Goal: Task Accomplishment & Management: Use online tool/utility

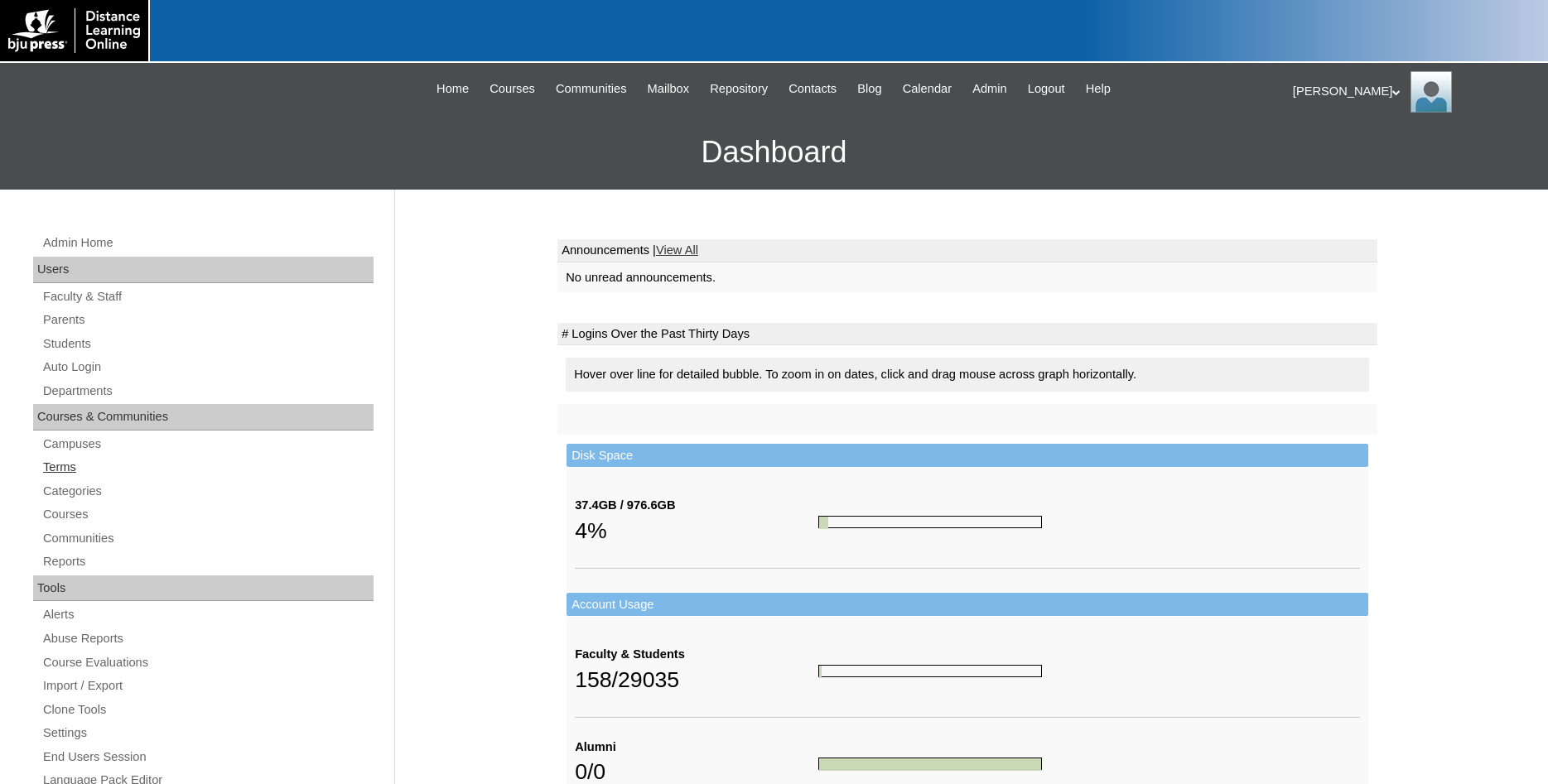
click at [59, 465] on link "Terms" at bounding box center [207, 468] width 332 height 21
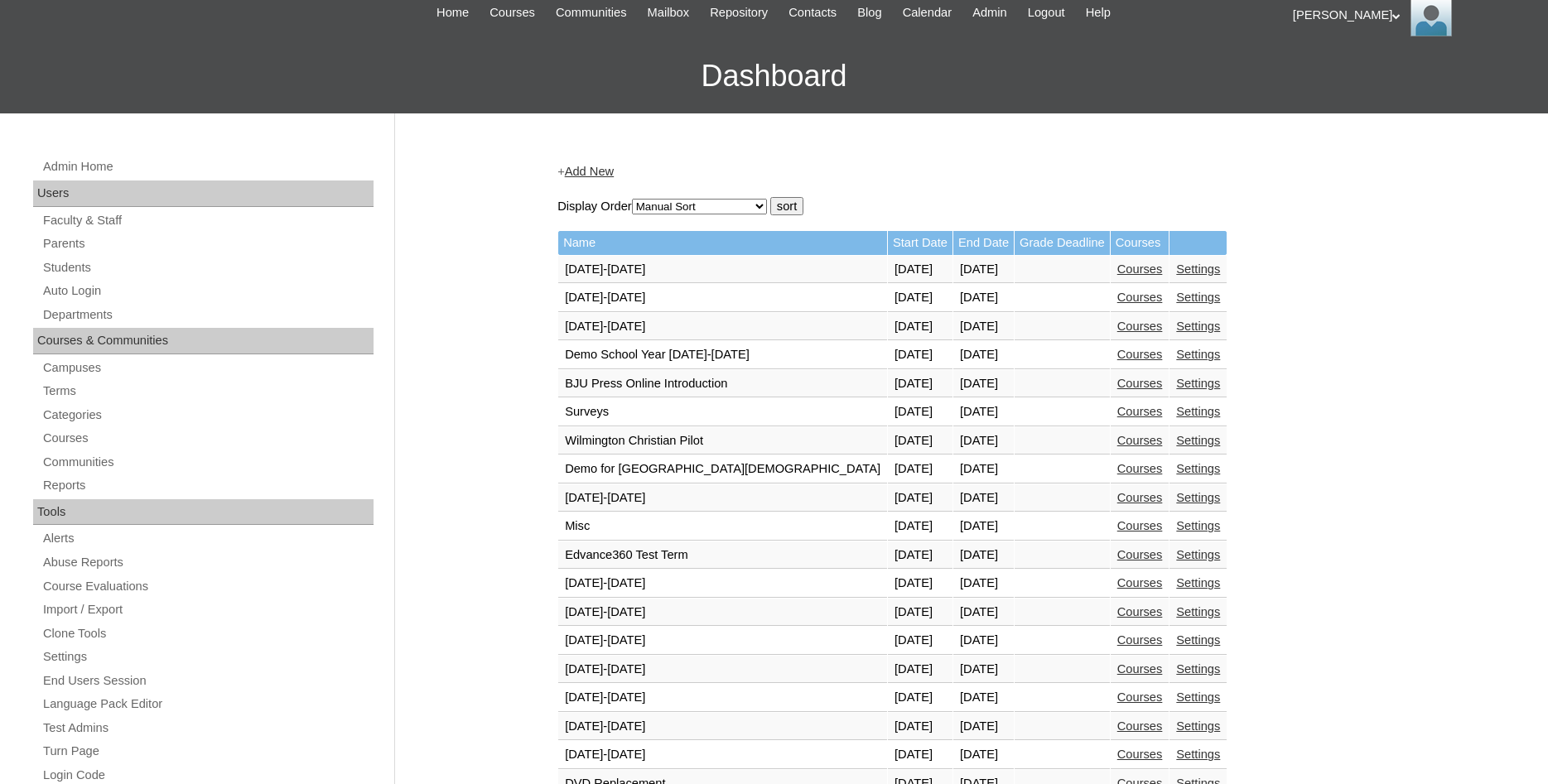
scroll to position [85, 0]
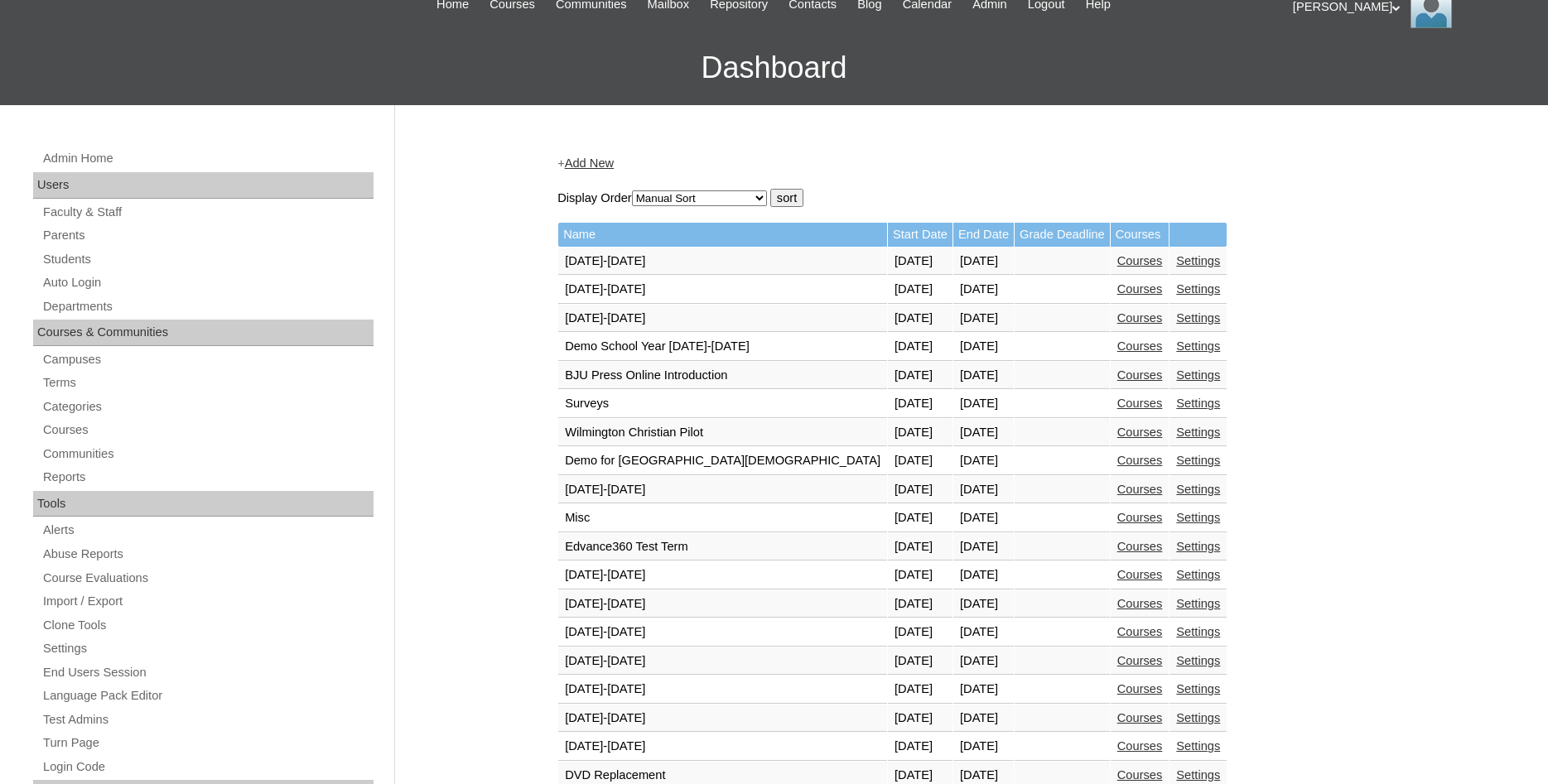
click at [1127, 553] on link "Courses" at bounding box center [1140, 546] width 46 height 13
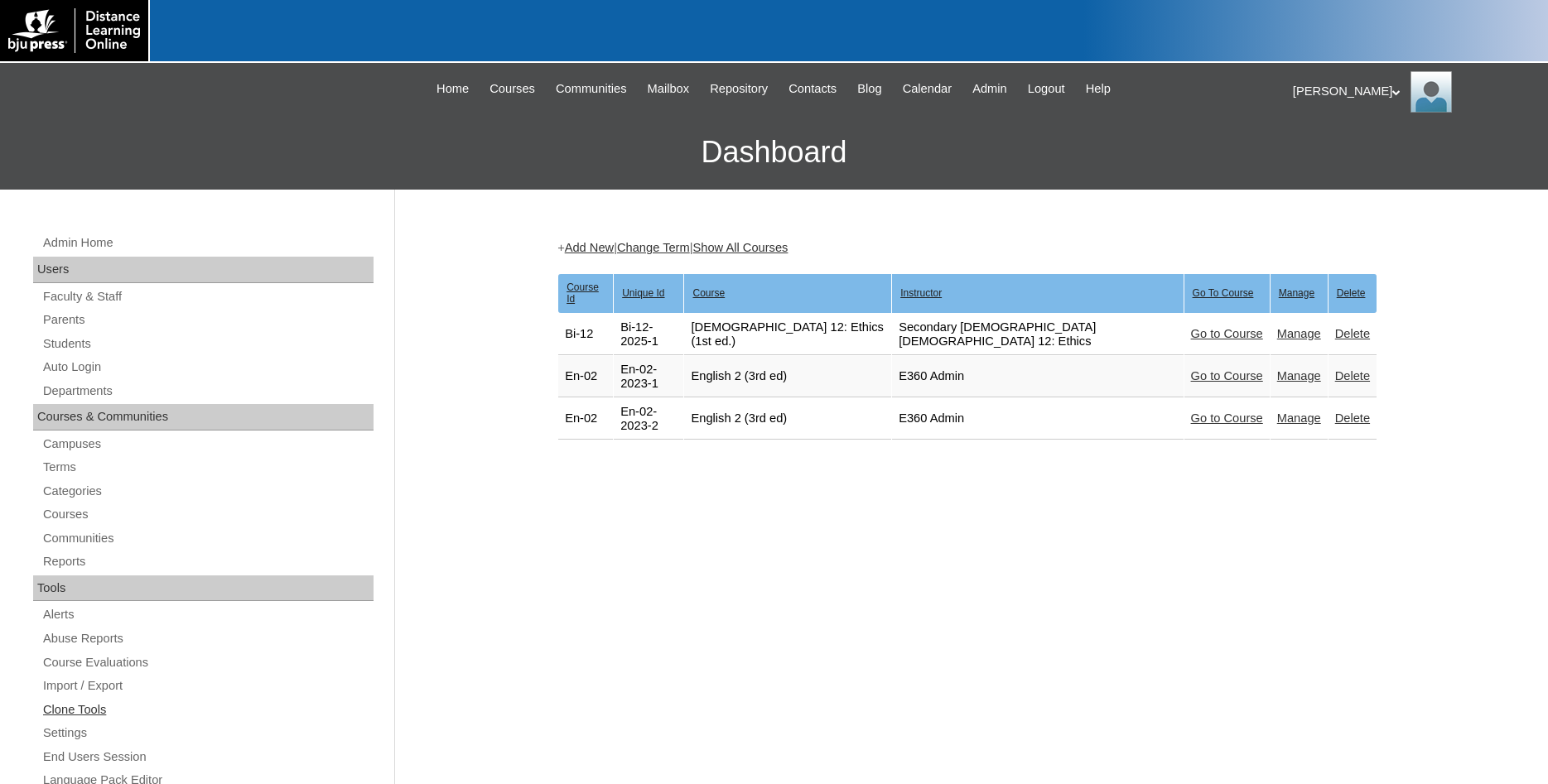
click at [97, 713] on link "Clone Tools" at bounding box center [207, 710] width 332 height 21
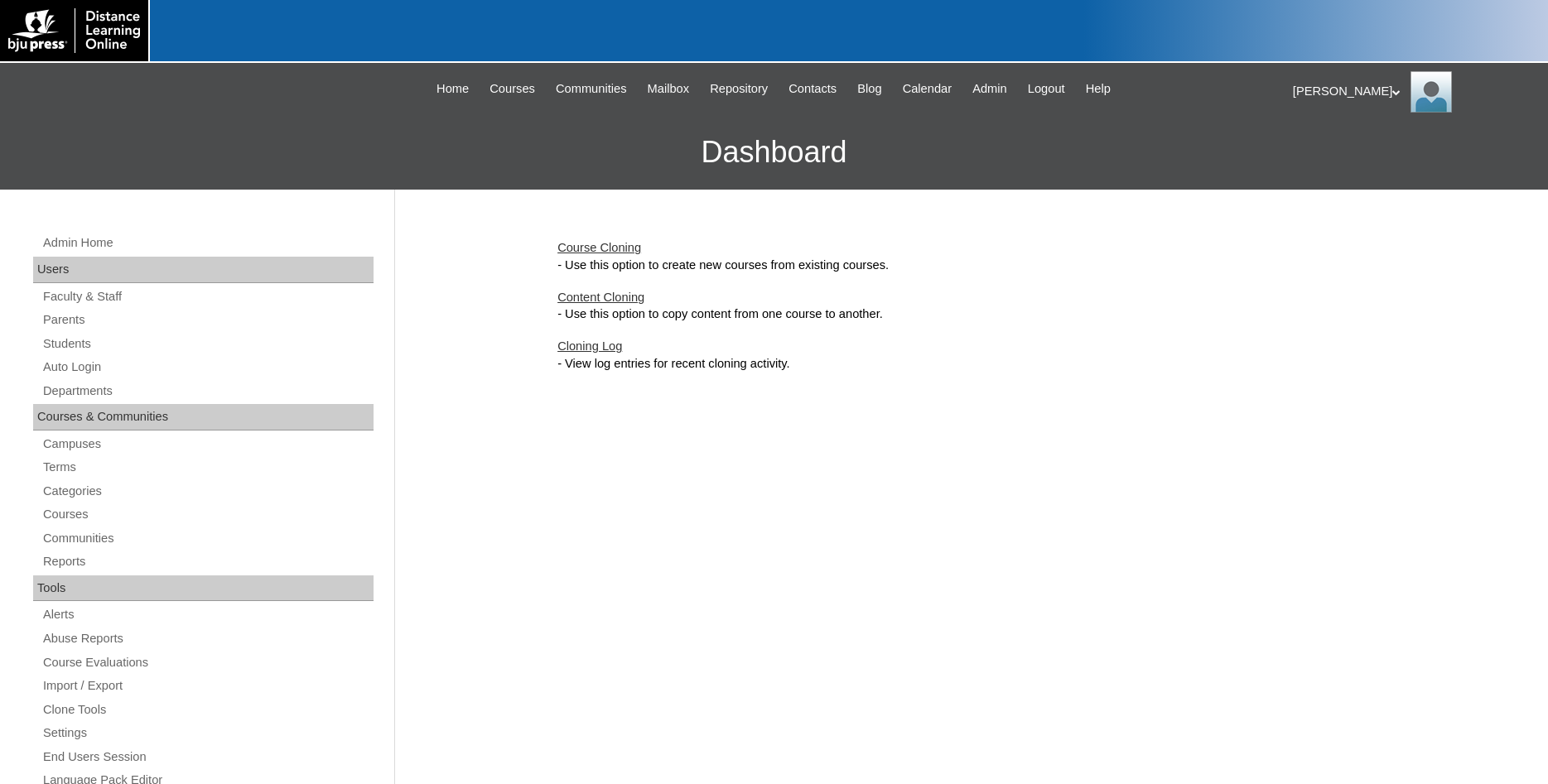
click at [594, 245] on link "Course Cloning" at bounding box center [599, 248] width 84 height 13
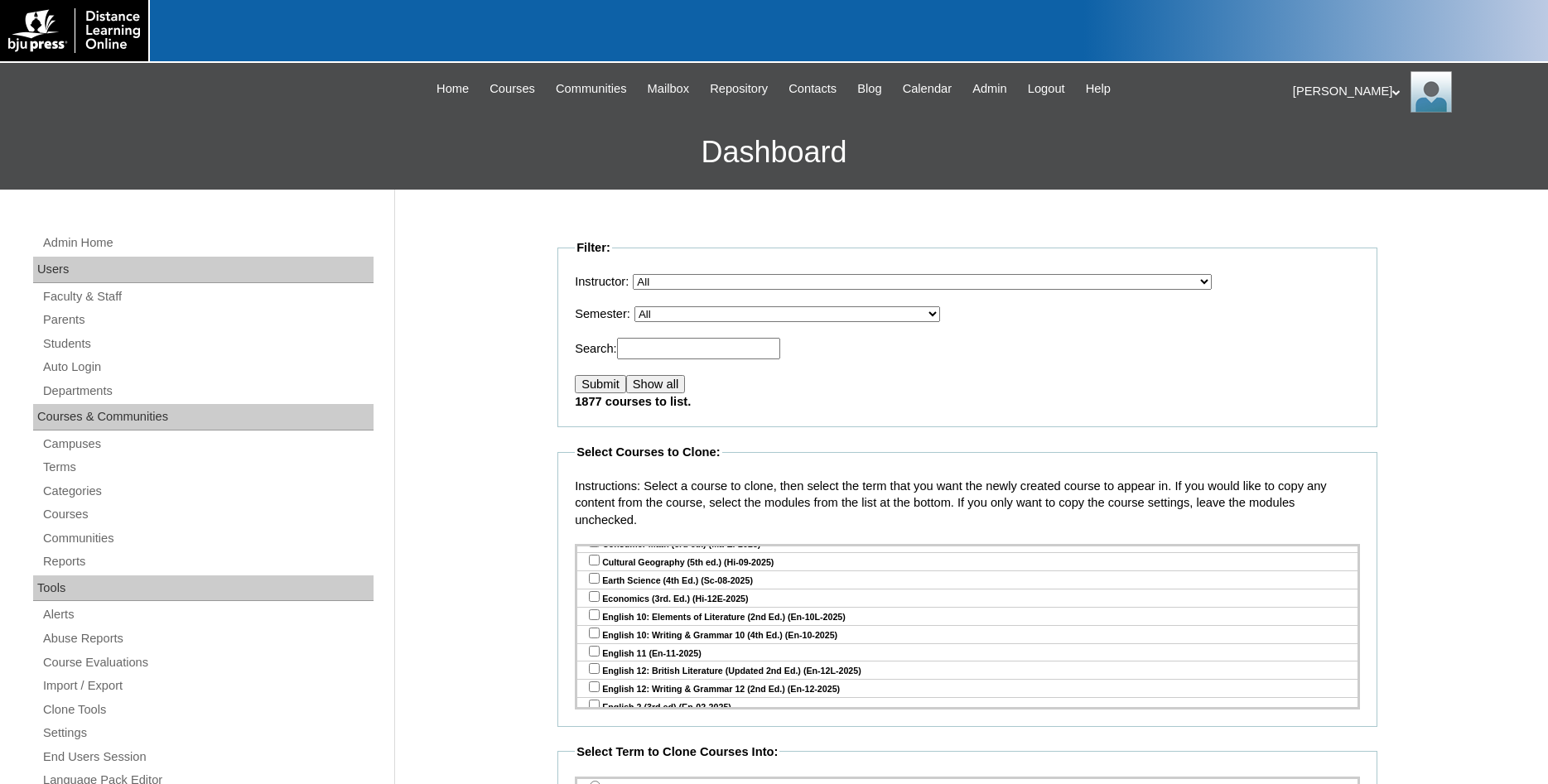
scroll to position [536, 0]
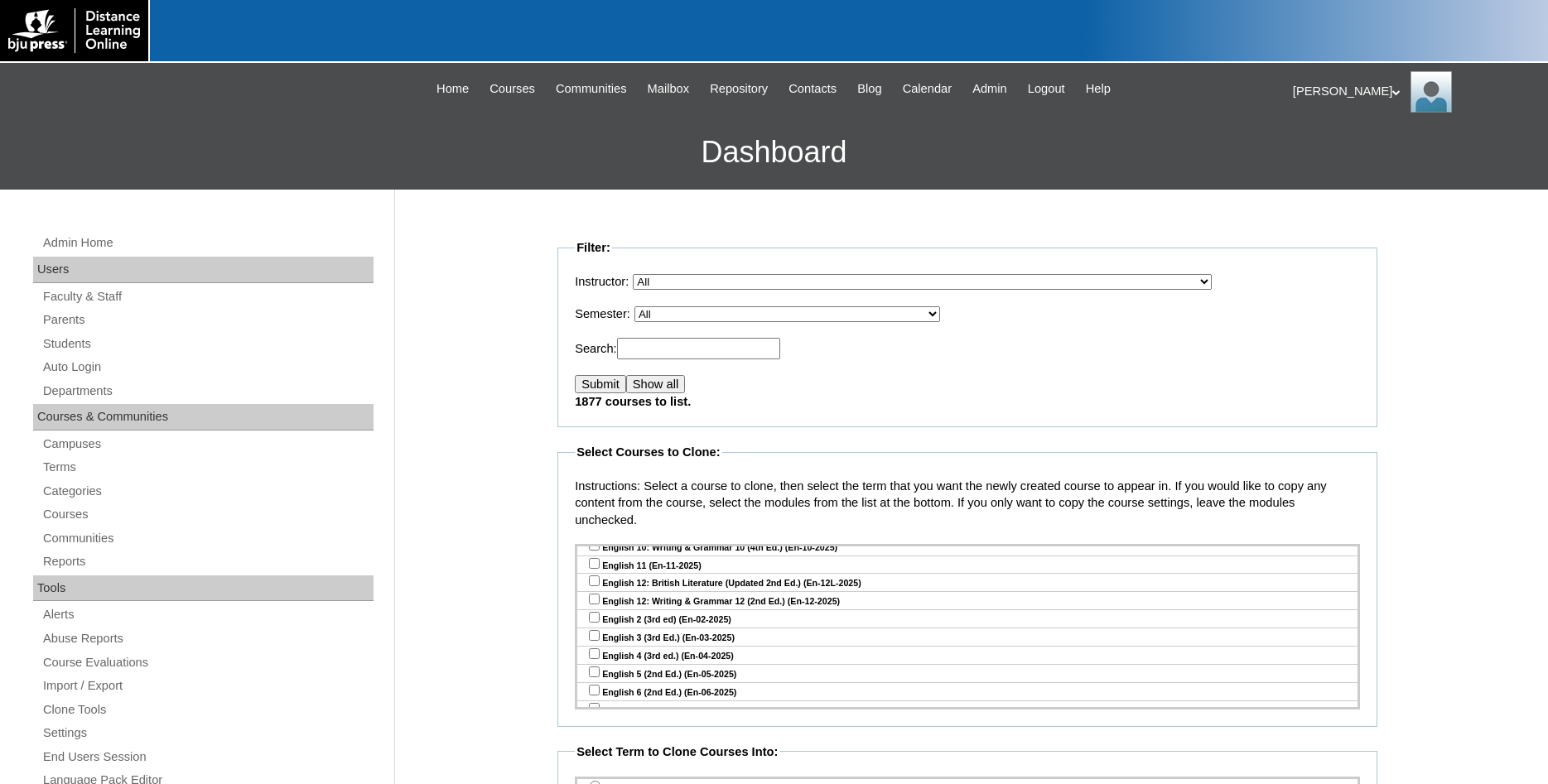
click at [591, 696] on input "checkbox" at bounding box center [594, 690] width 11 height 11
checkbox input "true"
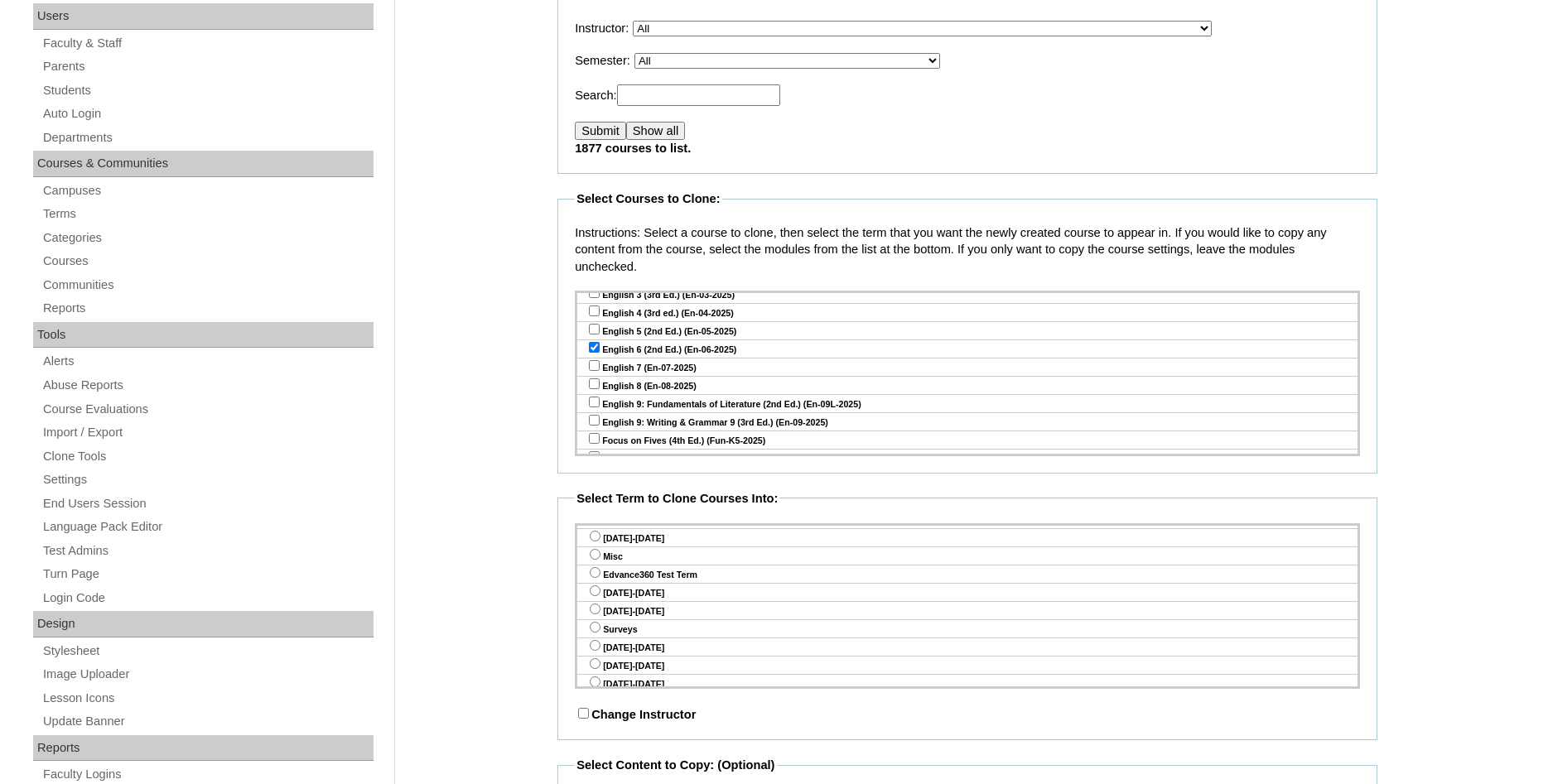
scroll to position [179, 0]
click at [591, 569] on input "radio" at bounding box center [595, 572] width 11 height 11
radio input "true"
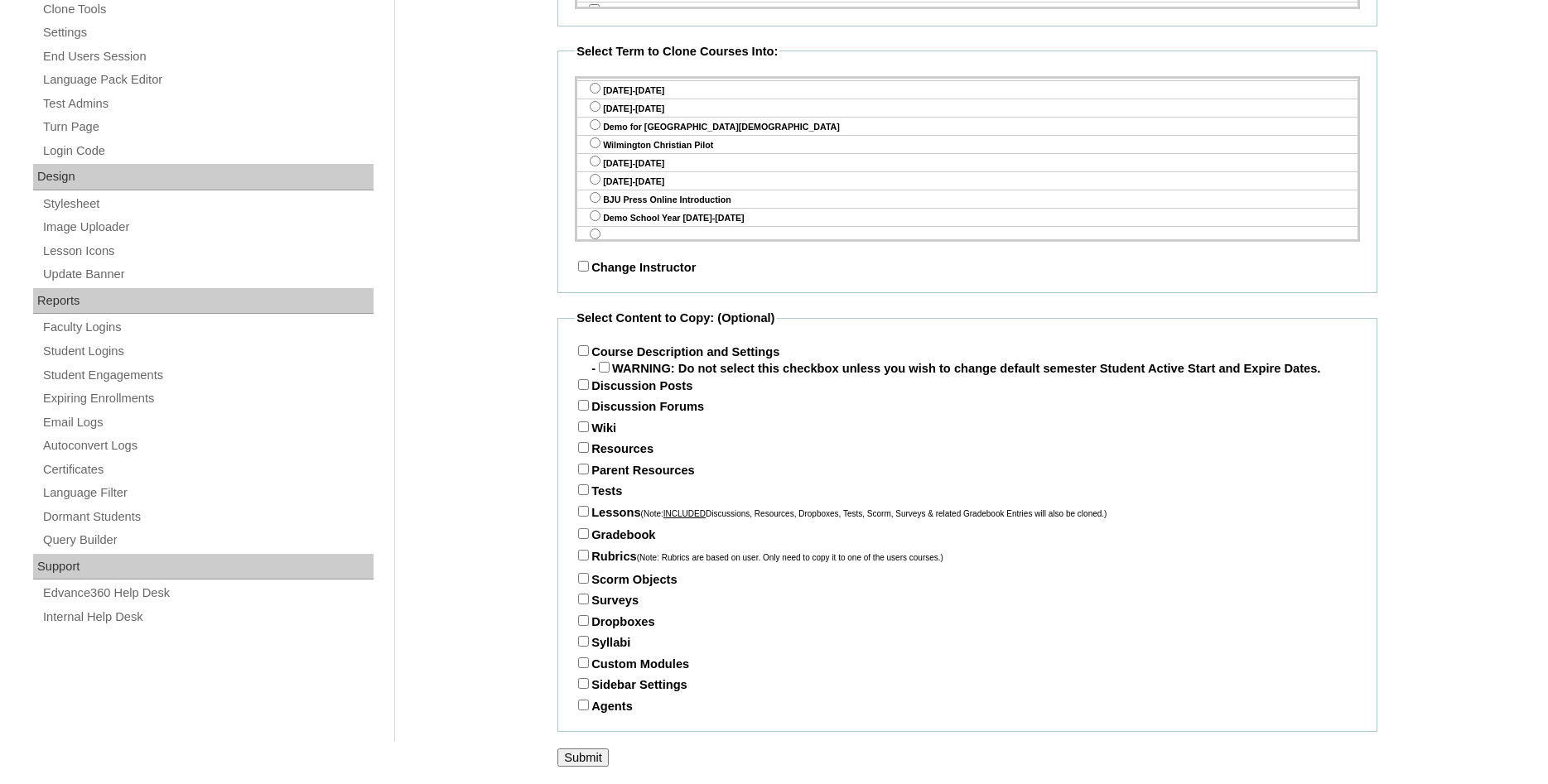
scroll to position [729, 0]
drag, startPoint x: 589, startPoint y: 329, endPoint x: 593, endPoint y: 348, distance: 19.4
click at [589, 345] on input "Course Description and Settings" at bounding box center [583, 351] width 11 height 11
checkbox input "true"
drag, startPoint x: 582, startPoint y: 378, endPoint x: 584, endPoint y: 388, distance: 10.2
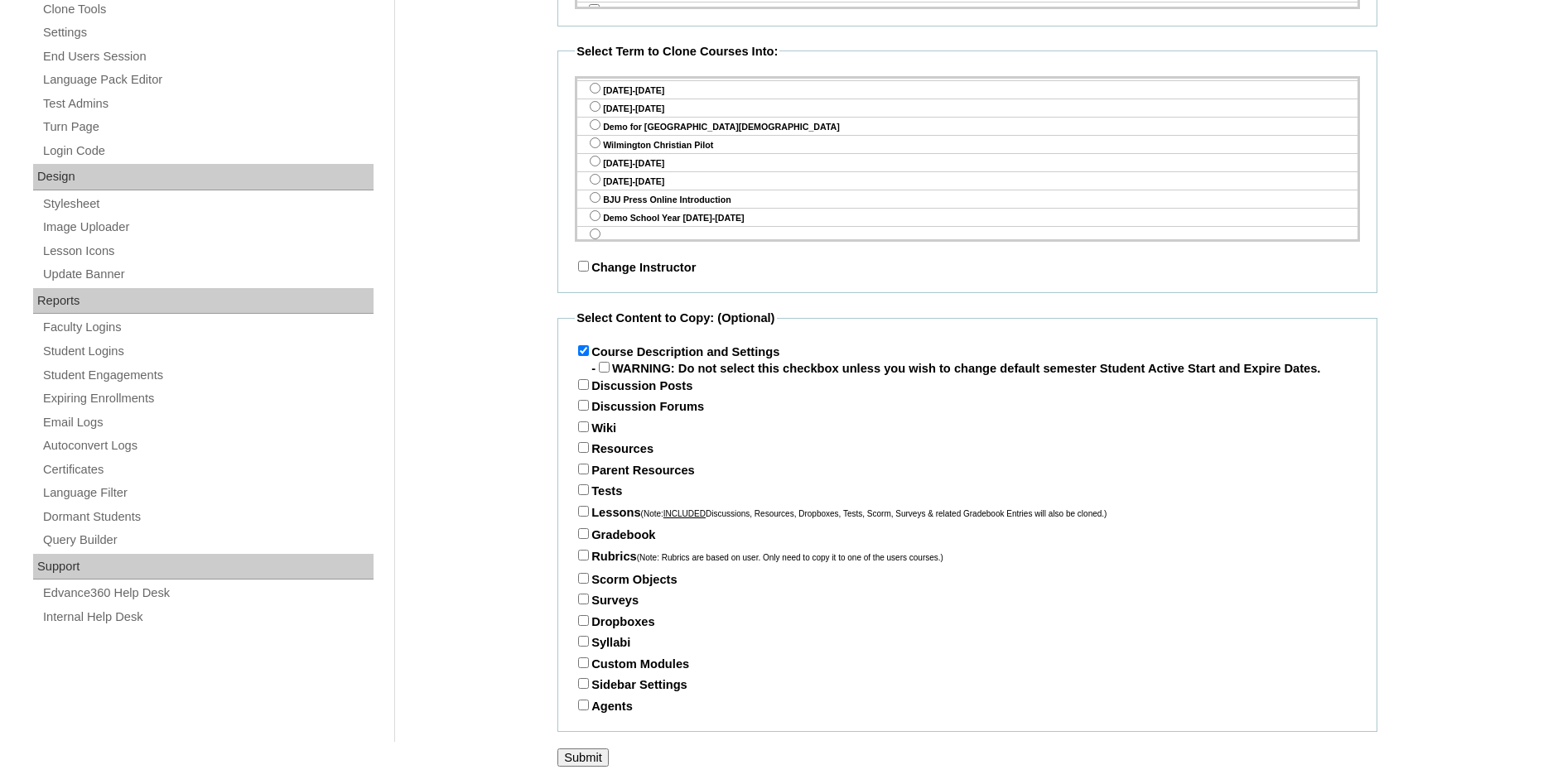
click at [582, 380] on input "Discussion Posts" at bounding box center [583, 385] width 11 height 11
checkbox input "true"
drag, startPoint x: 584, startPoint y: 403, endPoint x: 584, endPoint y: 413, distance: 10.0
click at [584, 405] on input "Discussion Forums" at bounding box center [583, 405] width 11 height 11
checkbox input "true"
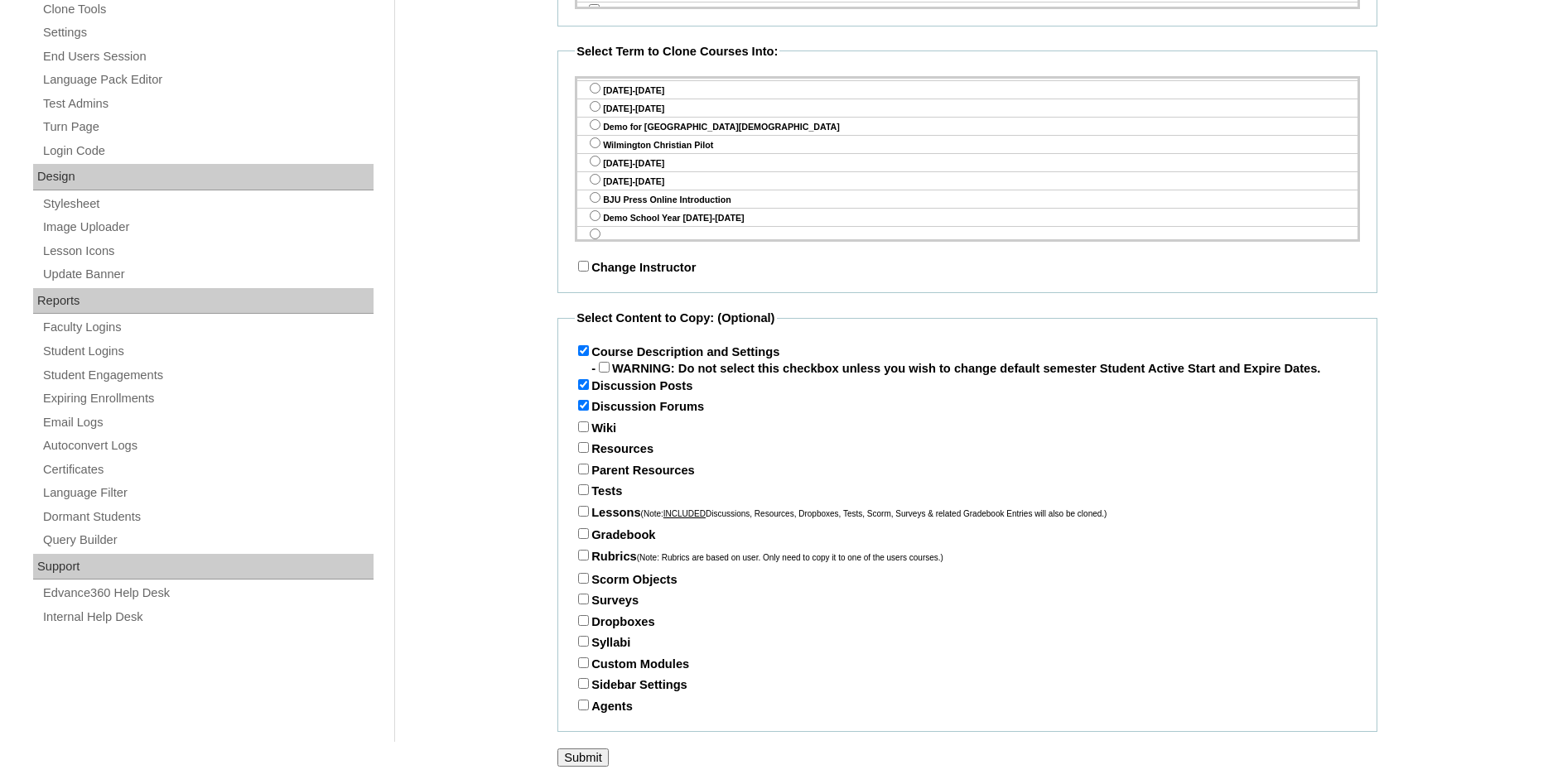
drag, startPoint x: 583, startPoint y: 425, endPoint x: 586, endPoint y: 440, distance: 15.3
click at [583, 425] on input "Wiki" at bounding box center [583, 427] width 11 height 11
checkbox input "true"
drag, startPoint x: 587, startPoint y: 445, endPoint x: 589, endPoint y: 454, distance: 9.2
click at [588, 447] on input "Resources" at bounding box center [583, 447] width 11 height 11
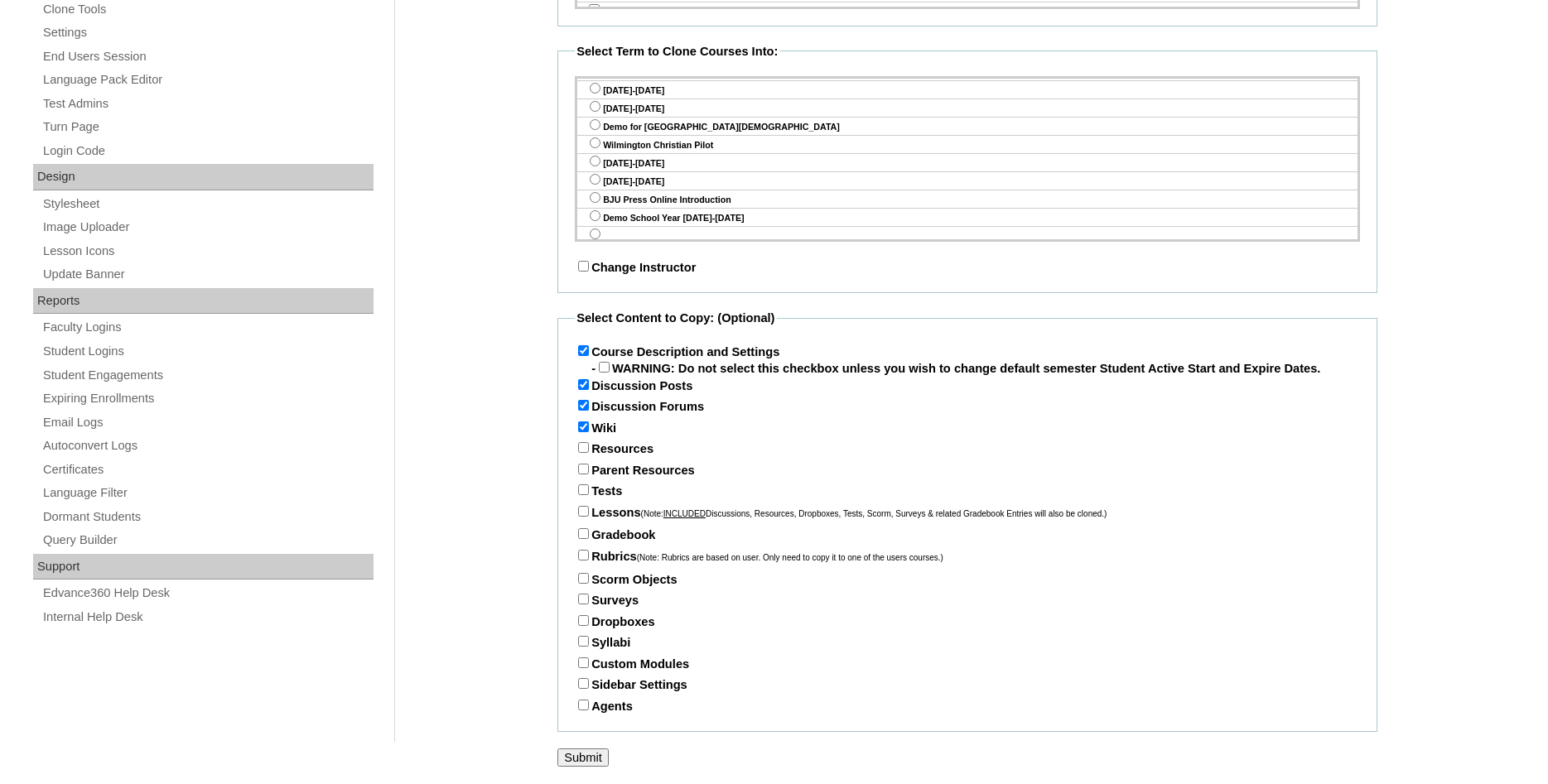
checkbox input "true"
drag, startPoint x: 587, startPoint y: 465, endPoint x: 588, endPoint y: 477, distance: 12.0
click at [587, 467] on input "Parent Resources" at bounding box center [583, 469] width 11 height 11
checkbox input "true"
click at [581, 488] on input "Tests" at bounding box center [583, 490] width 11 height 11
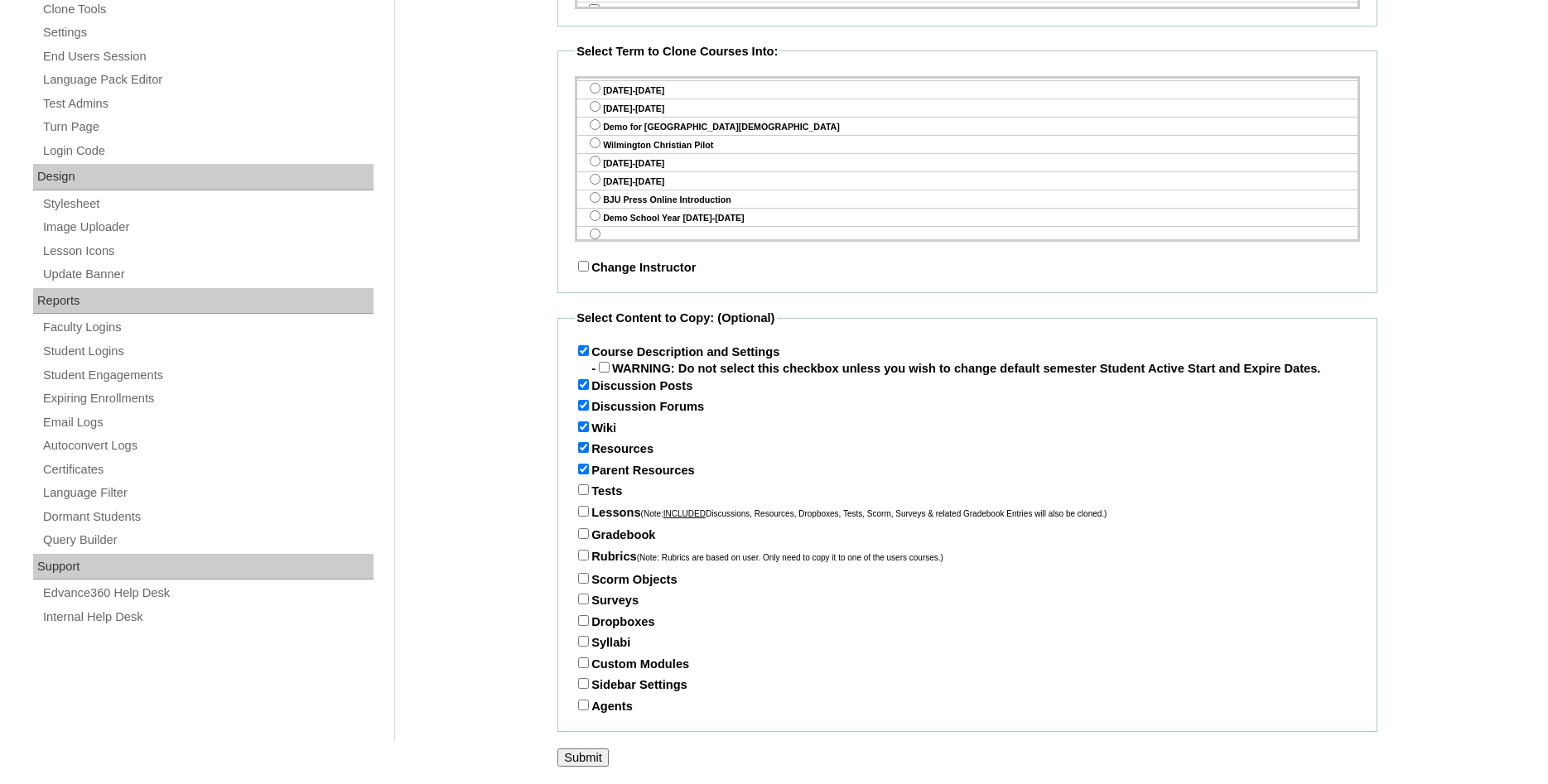
checkbox input "true"
click at [586, 507] on input "Lessons (Note: INCLUDED Discussions, Resources, Dropboxes, Tests, Scorm, Survey…" at bounding box center [583, 511] width 11 height 11
checkbox input "true"
click at [585, 533] on input "Gradebook" at bounding box center [583, 534] width 11 height 11
checkbox input "true"
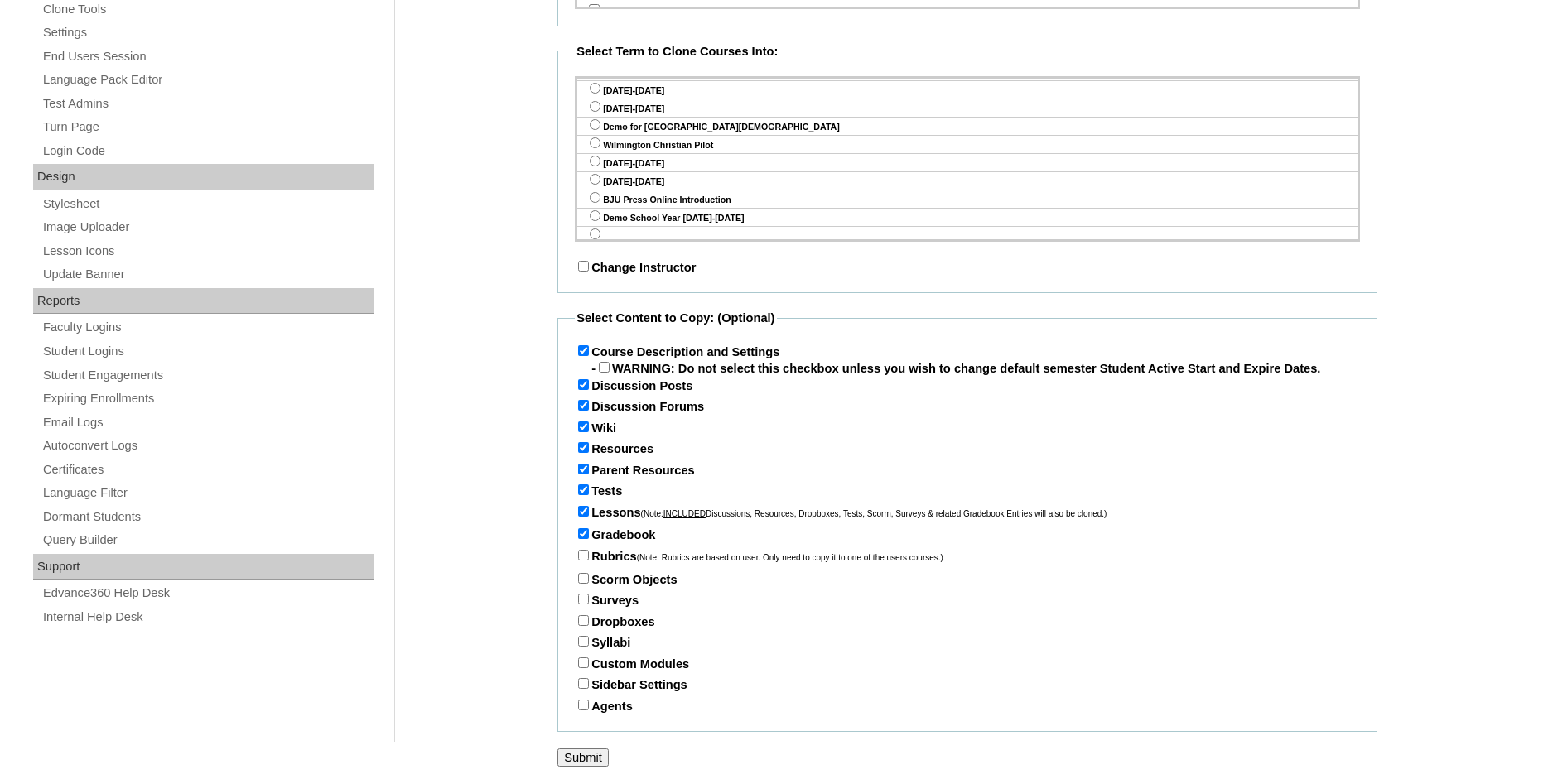
click at [581, 554] on input "Rubrics (Note: Rubrics are based on user. Only need to copy it to one of the us…" at bounding box center [583, 555] width 11 height 11
checkbox input "true"
click at [584, 579] on input "Scorm Objects" at bounding box center [583, 579] width 11 height 11
checkbox input "true"
drag, startPoint x: 584, startPoint y: 598, endPoint x: 588, endPoint y: 607, distance: 9.8
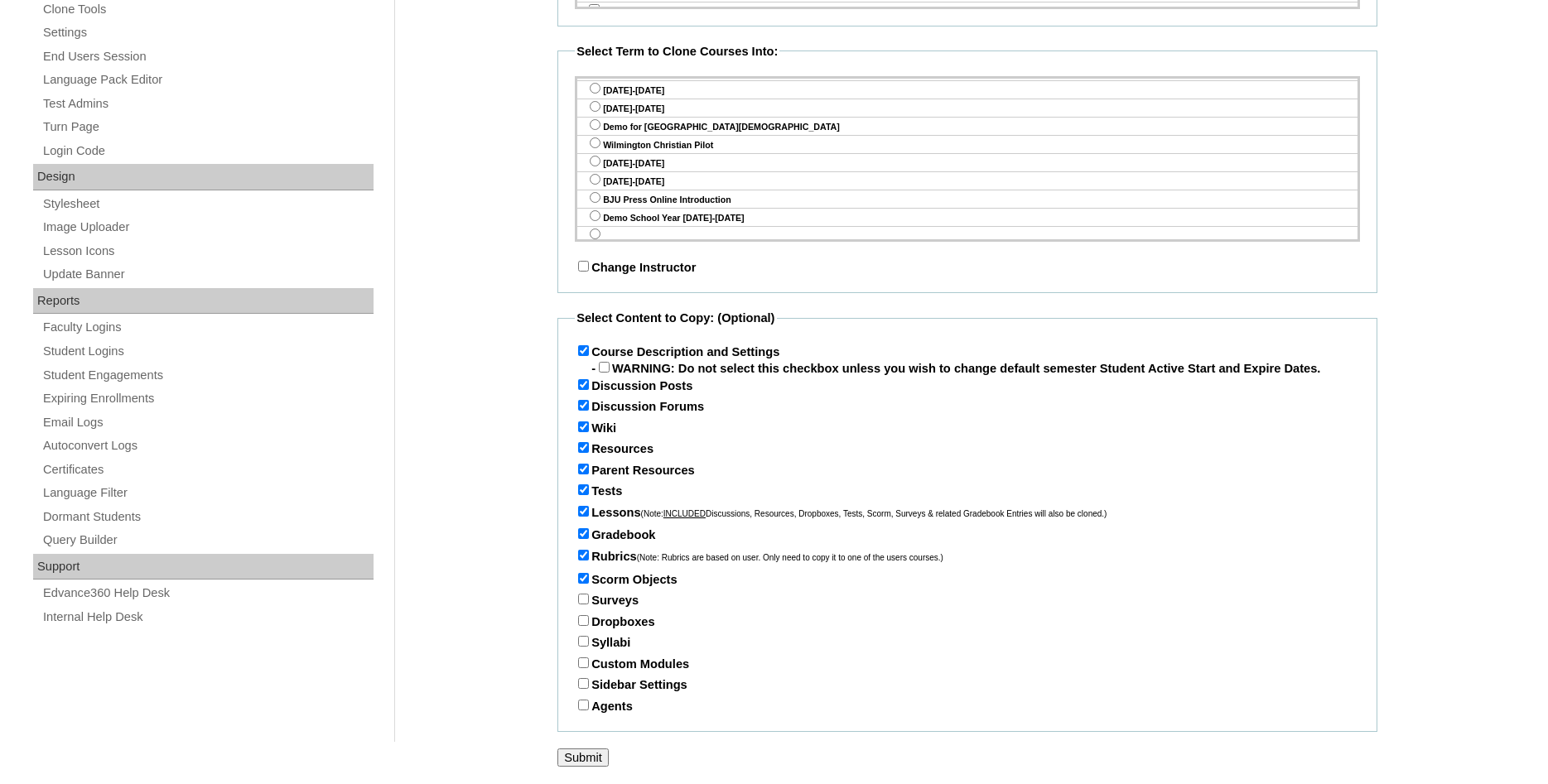
click at [584, 599] on input "Surveys" at bounding box center [583, 599] width 11 height 11
checkbox input "true"
click at [586, 618] on input "Dropboxes" at bounding box center [583, 620] width 11 height 11
checkbox input "true"
drag, startPoint x: 581, startPoint y: 635, endPoint x: 588, endPoint y: 655, distance: 21.2
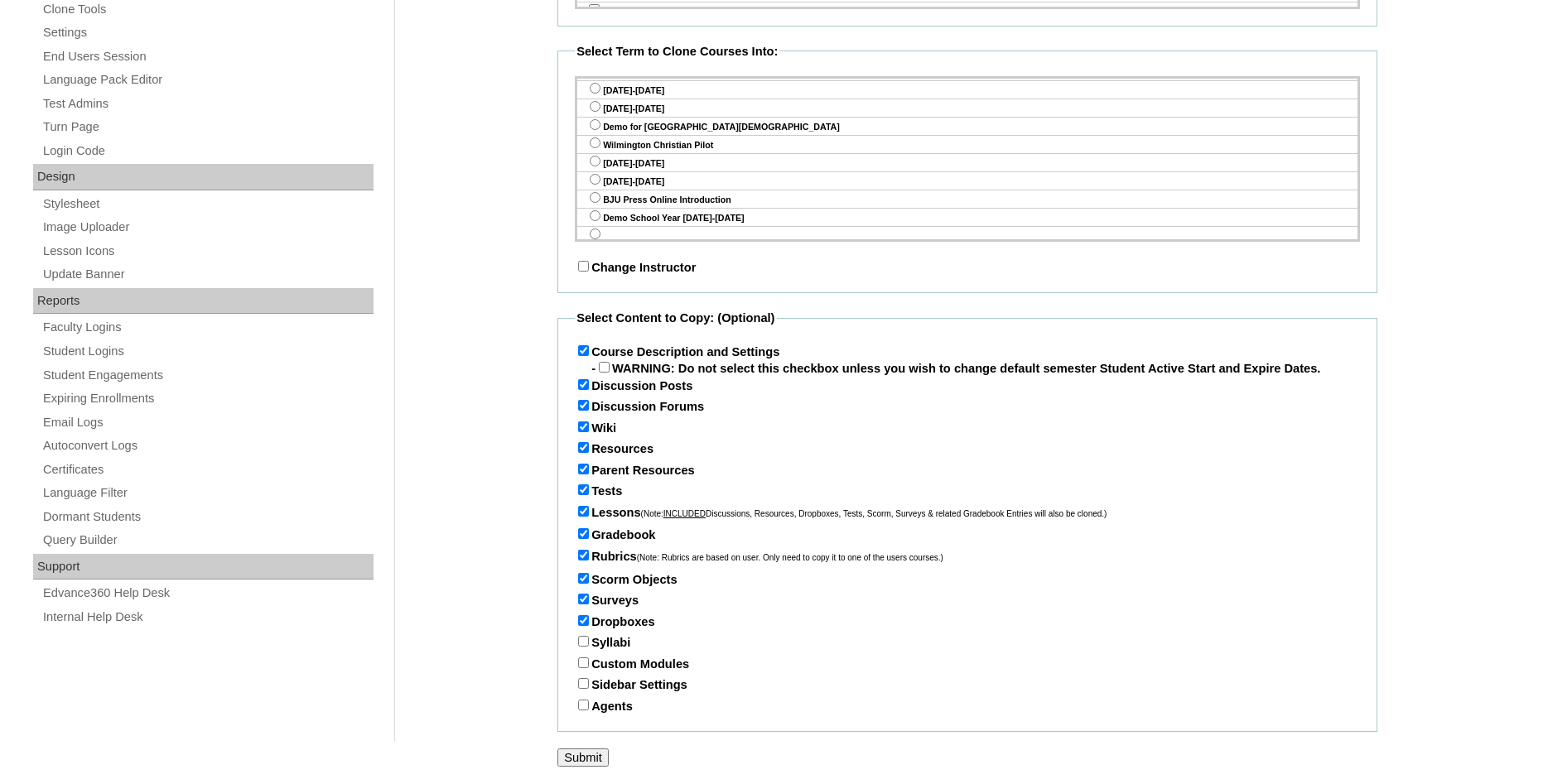
click at [581, 636] on input "Syllabi" at bounding box center [583, 641] width 11 height 11
checkbox input "true"
click at [587, 658] on input "Custom Modules" at bounding box center [583, 662] width 11 height 11
checkbox input "true"
click at [586, 680] on input "Sidebar Settings" at bounding box center [583, 684] width 11 height 11
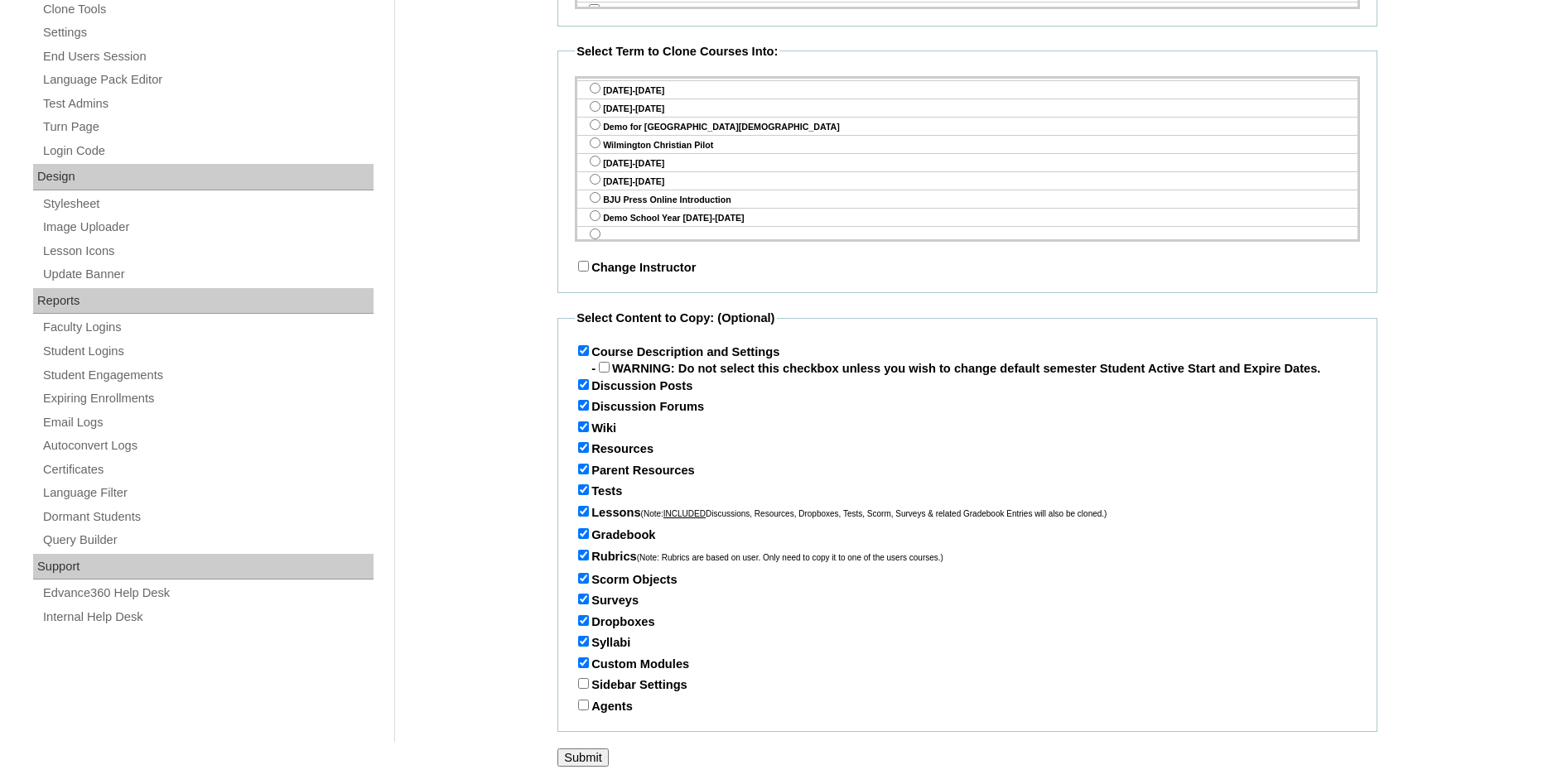
checkbox input "true"
click at [582, 700] on input "Agents" at bounding box center [583, 705] width 11 height 11
checkbox input "true"
click at [590, 752] on input "Submit" at bounding box center [583, 758] width 51 height 18
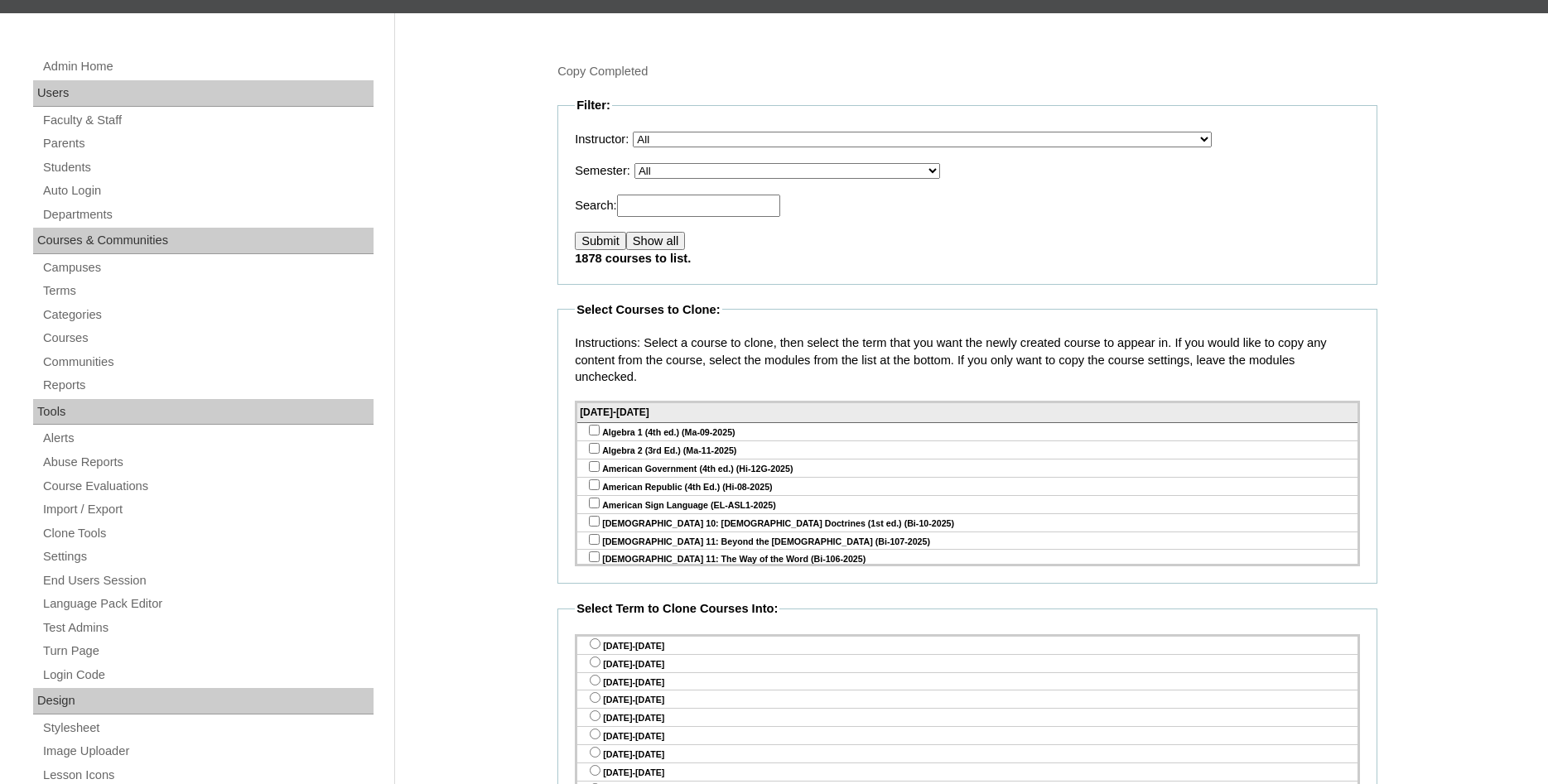
scroll to position [254, 0]
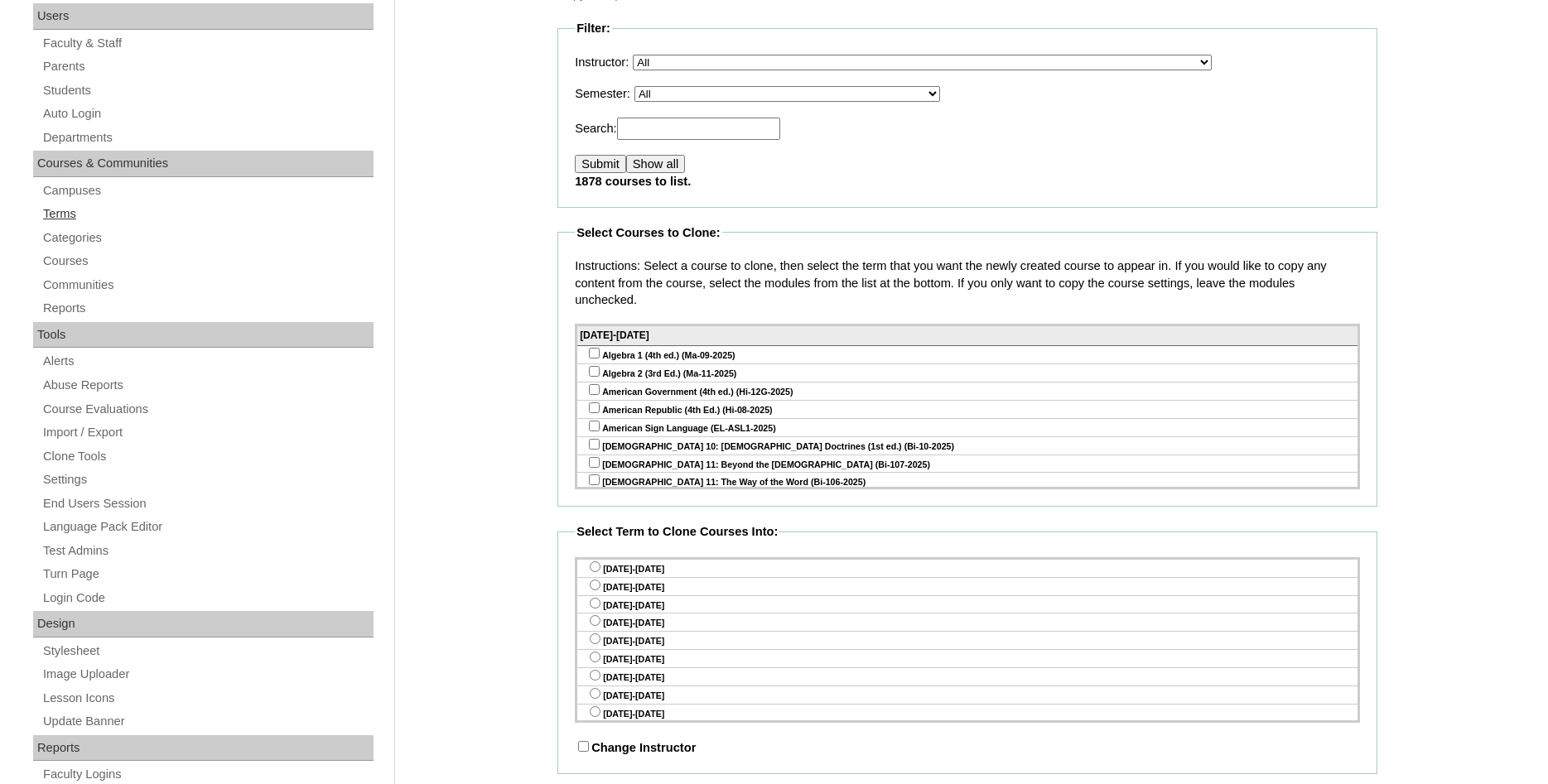
click at [64, 212] on link "Terms" at bounding box center [207, 214] width 332 height 21
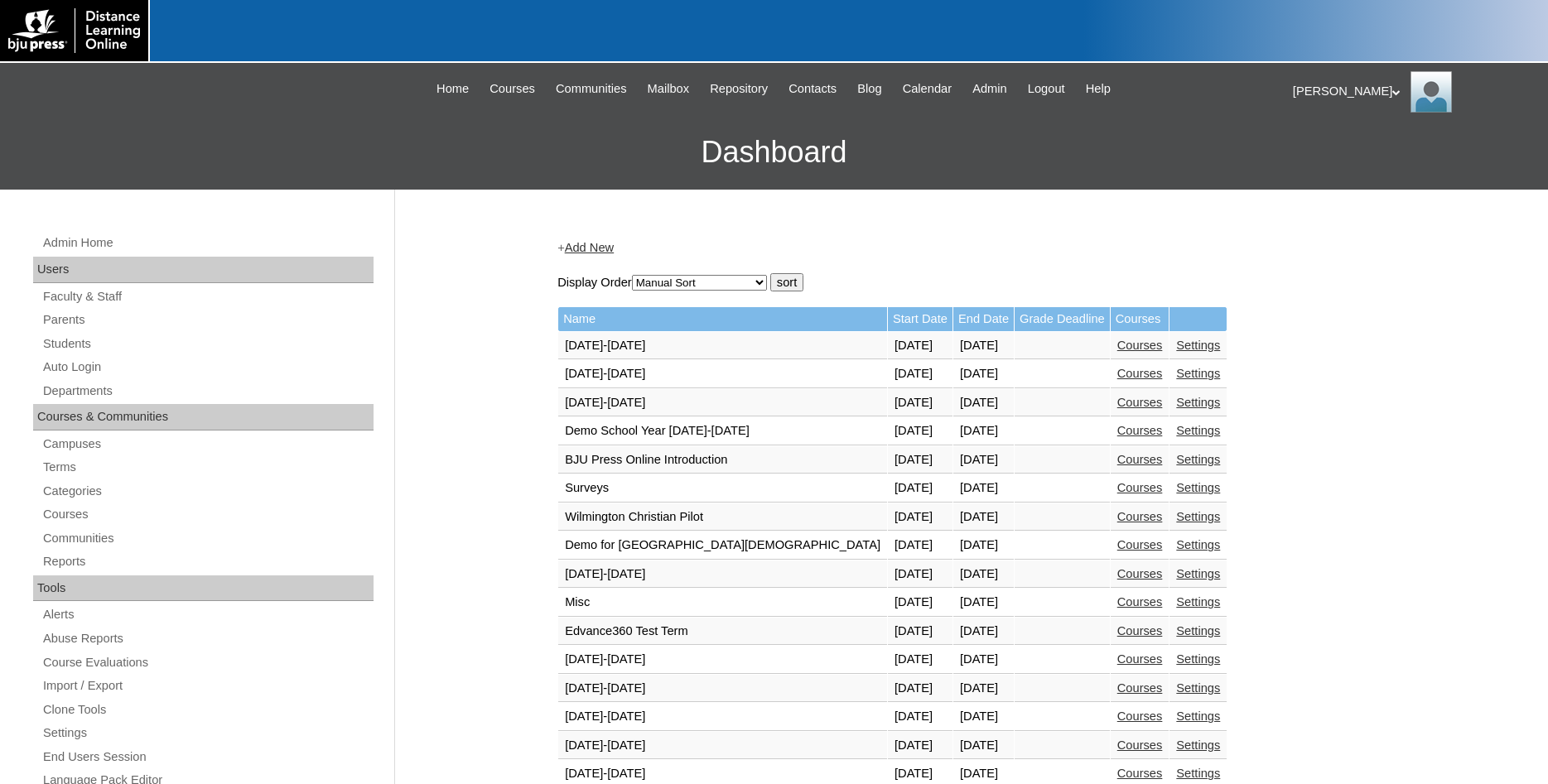
click at [1117, 636] on link "Courses" at bounding box center [1140, 631] width 46 height 13
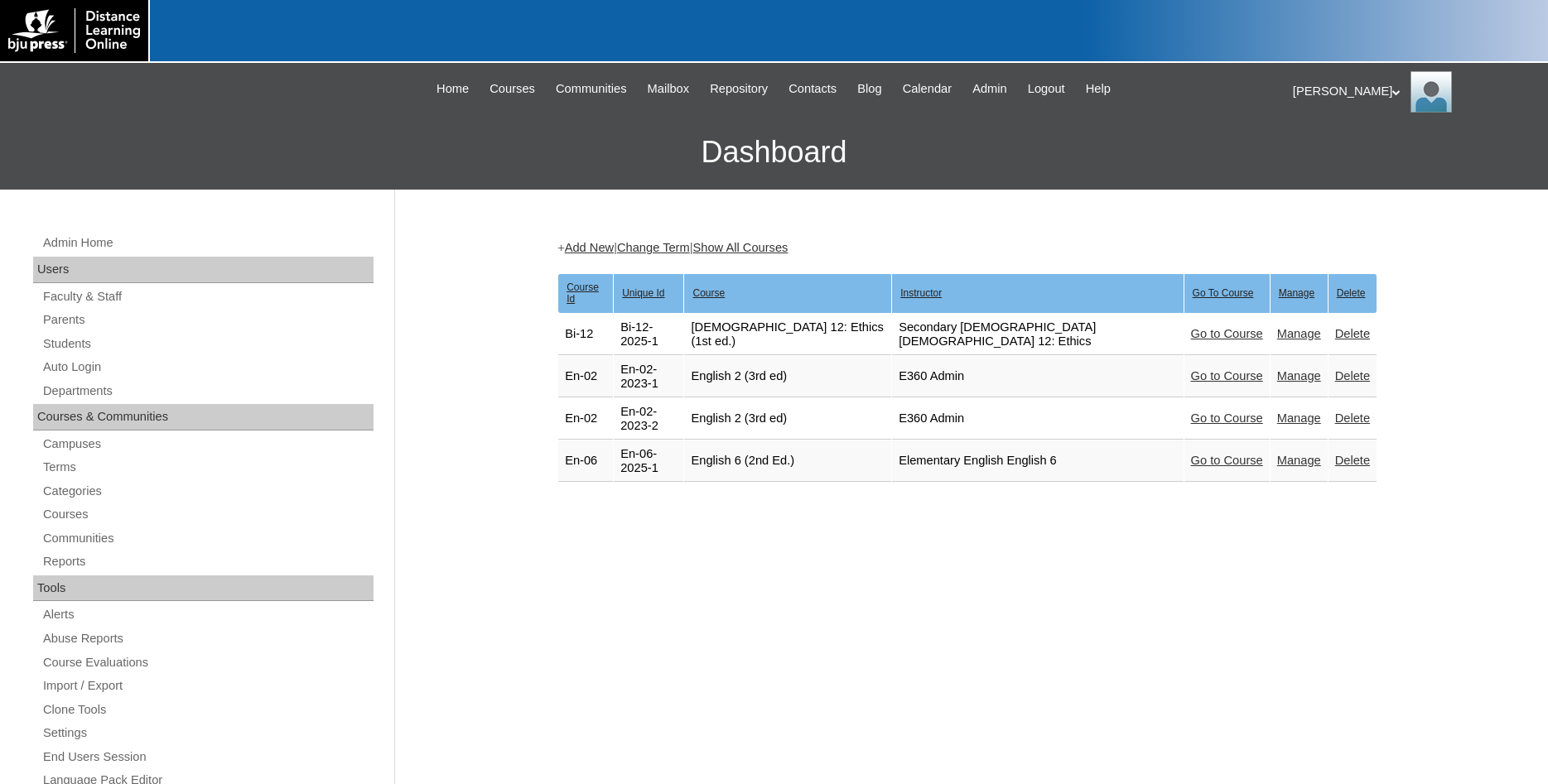
click at [1191, 454] on link "Go to Course" at bounding box center [1227, 460] width 72 height 13
